Goal: Task Accomplishment & Management: Manage account settings

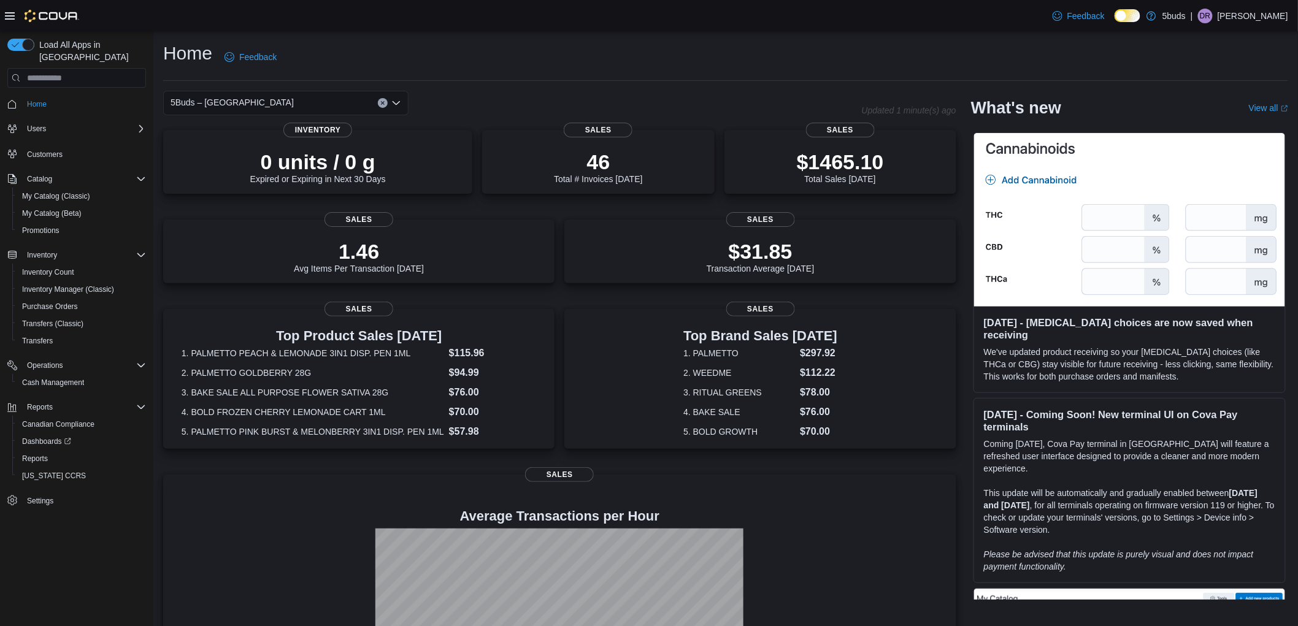
click at [1239, 9] on p "Dawn Richmond" at bounding box center [1252, 16] width 71 height 15
click at [1219, 116] on span "Sign Out" at bounding box center [1209, 122] width 33 height 12
